Goal: Information Seeking & Learning: Learn about a topic

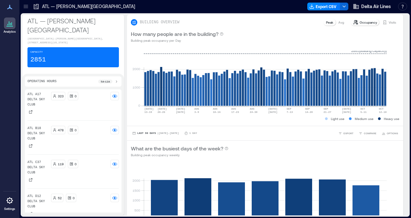
click at [25, 7] on icon at bounding box center [26, 6] width 6 height 6
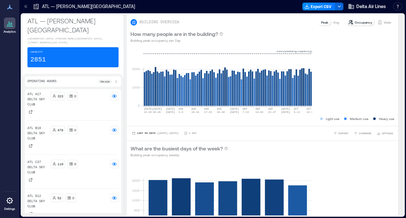
scroll to position [1, 0]
click at [50, 214] on p "TPA - [GEOGRAPHIC_DATA]" at bounding box center [61, 216] width 54 height 5
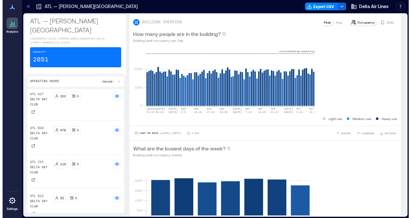
scroll to position [465, 0]
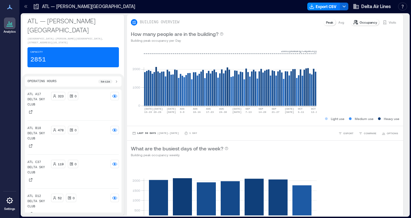
click at [50, 206] on div "Building Analytics" at bounding box center [58, 212] width 70 height 12
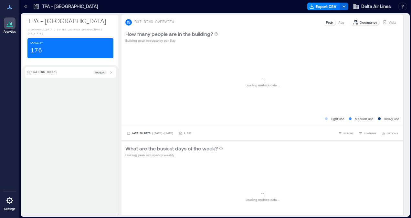
scroll to position [452, 0]
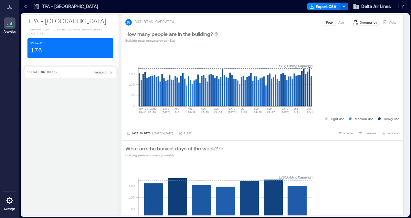
click at [29, 8] on icon at bounding box center [26, 6] width 6 height 6
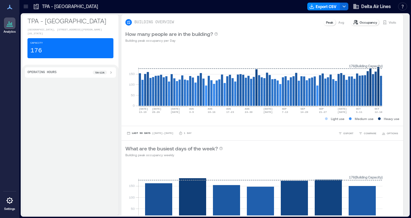
click at [24, 5] on icon at bounding box center [26, 5] width 4 height 1
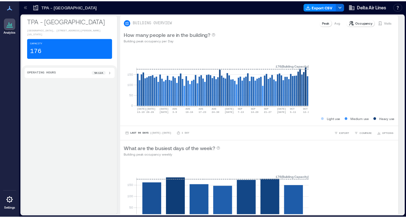
scroll to position [478, 0]
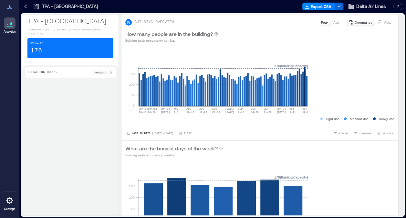
click at [62, 211] on p "TPA Delta Sky Club" at bounding box center [58, 214] width 70 height 6
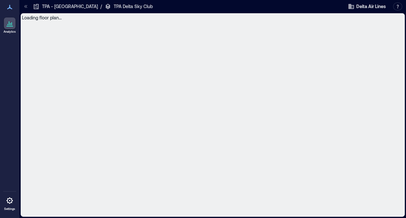
click at [182, 191] on div "Analytics Settings My Spaces ATL — [PERSON_NAME][GEOGRAPHIC_DATA] 12 Floors AUS…" at bounding box center [203, 109] width 406 height 218
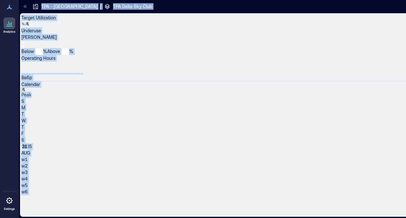
scroll to position [0, 3437]
click at [48, 201] on p "Building Analytics" at bounding box center [58, 204] width 70 height 6
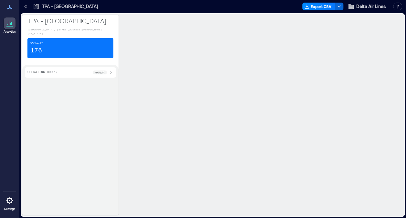
scroll to position [0, 4]
click at [208, 153] on rect at bounding box center [201, 151] width 14 height 8
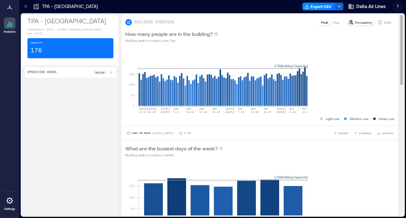
click at [359, 23] on p "Occupancy" at bounding box center [363, 22] width 17 height 5
click at [355, 21] on p "Occupancy" at bounding box center [363, 22] width 17 height 5
click at [384, 21] on p "Visits" at bounding box center [387, 22] width 7 height 5
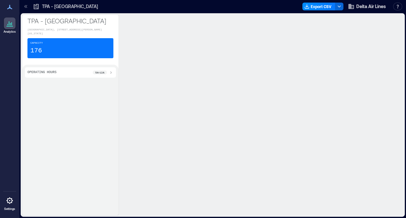
scroll to position [0, 143]
